Goal: Task Accomplishment & Management: Manage account settings

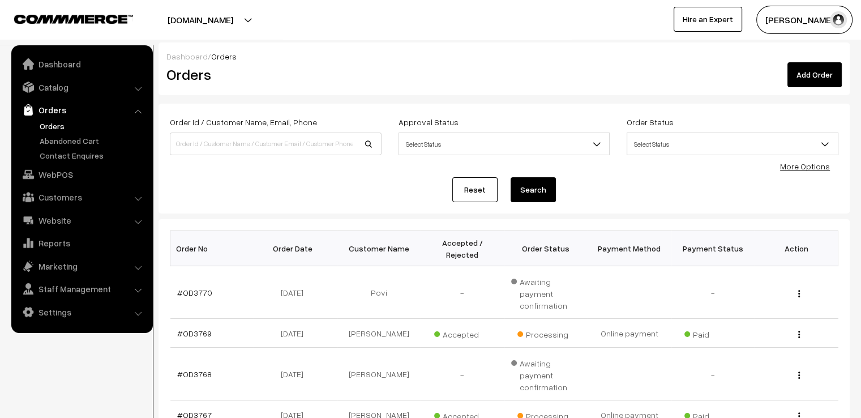
click at [469, 194] on link "Reset" at bounding box center [474, 189] width 45 height 25
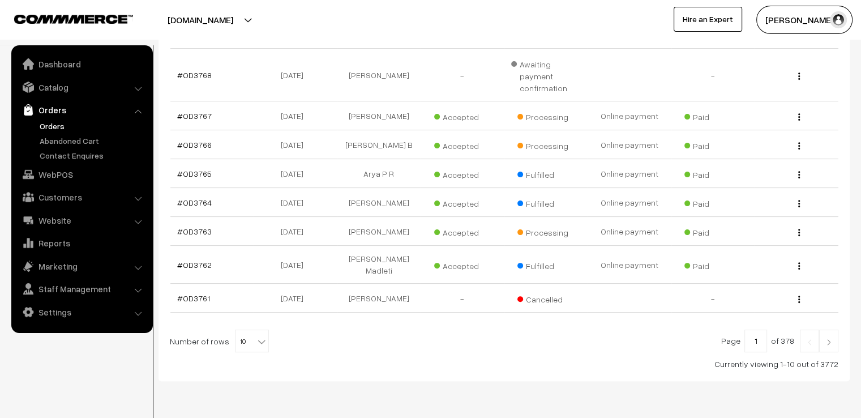
click at [830, 338] on img at bounding box center [829, 341] width 10 height 7
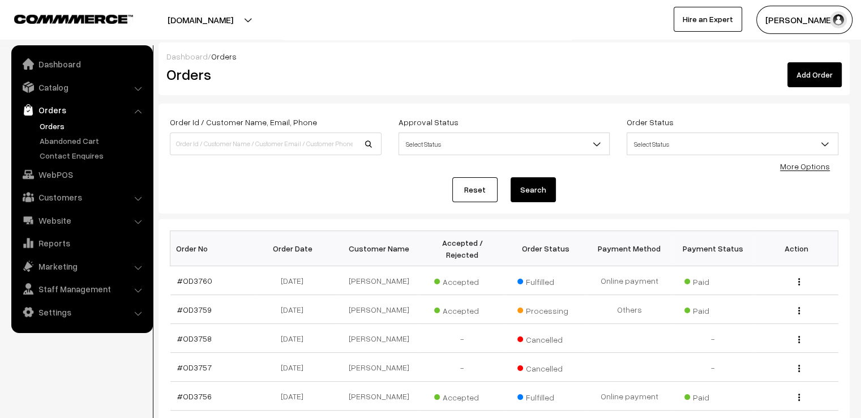
scroll to position [265, 0]
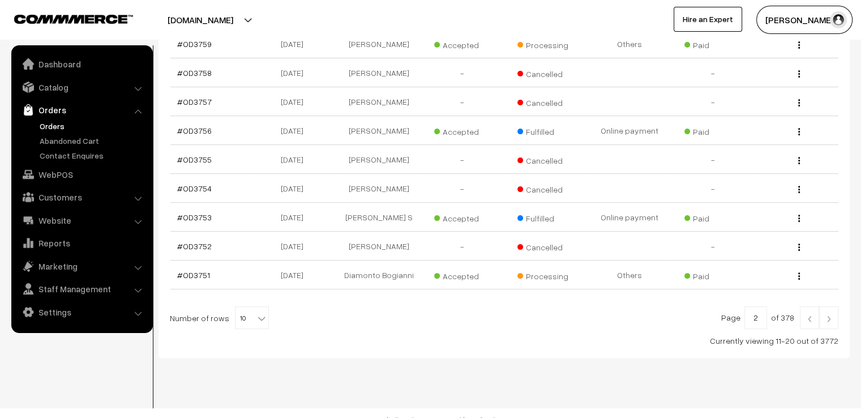
click at [806, 315] on img at bounding box center [809, 318] width 10 height 7
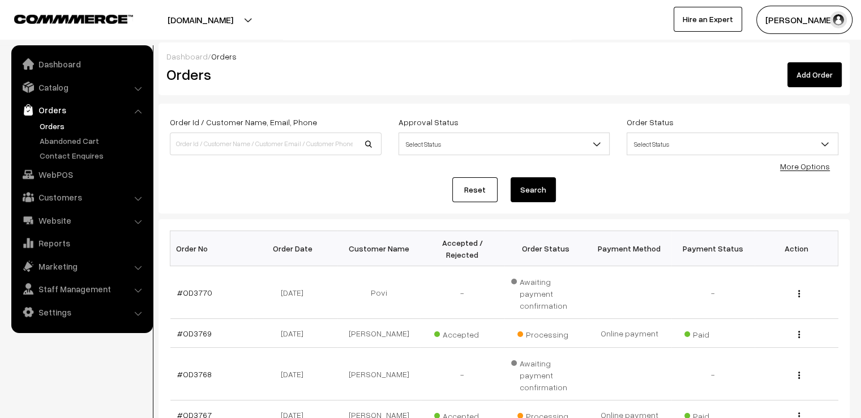
scroll to position [299, 0]
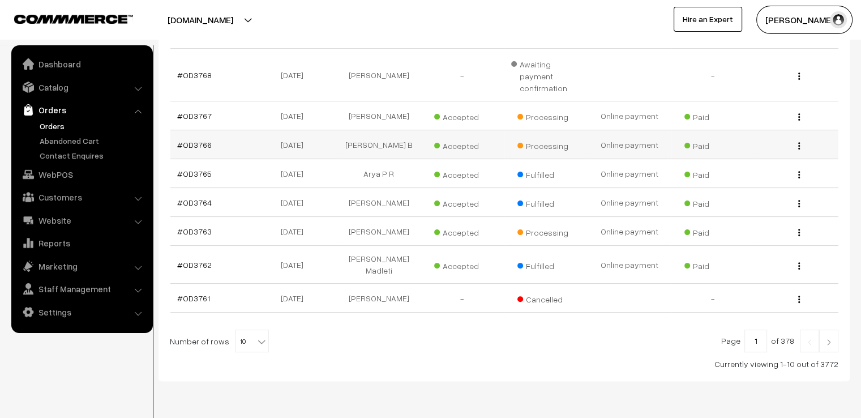
click at [798, 142] on img "button" at bounding box center [799, 145] width 2 height 7
click at [794, 150] on link "View" at bounding box center [748, 162] width 96 height 25
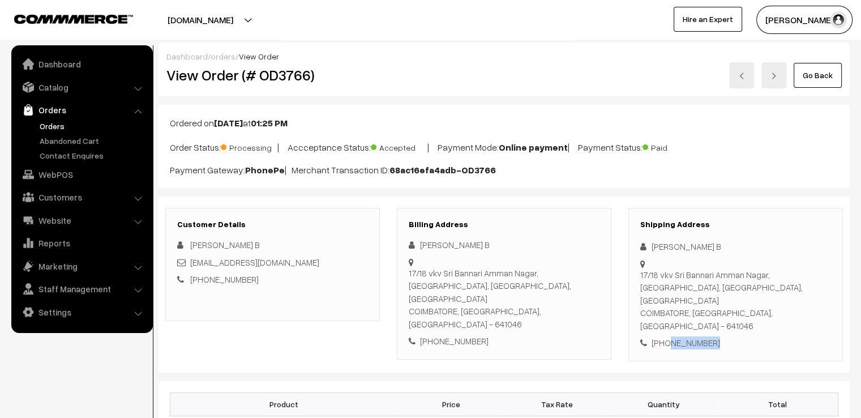
drag, startPoint x: 666, startPoint y: 316, endPoint x: 707, endPoint y: 317, distance: 41.3
click at [707, 336] on div "[PHONE_NUMBER]" at bounding box center [735, 342] width 191 height 13
copy div "9361965663"
